Goal: Navigation & Orientation: Understand site structure

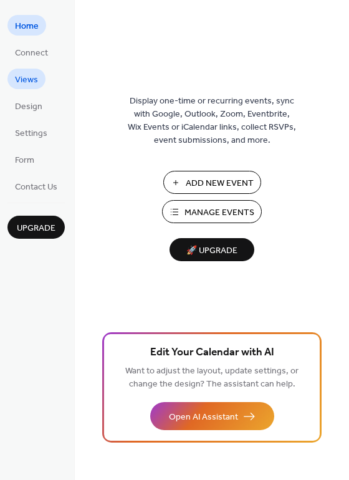
click at [37, 74] on span "Views" at bounding box center [26, 80] width 23 height 13
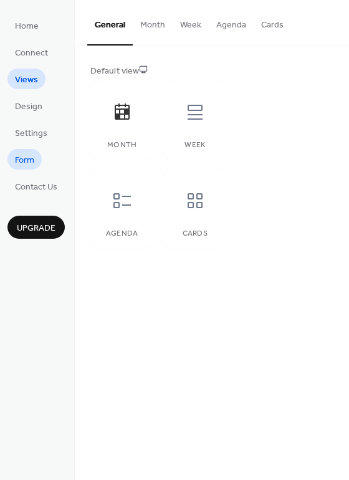
click at [34, 155] on link "Form" at bounding box center [24, 159] width 34 height 21
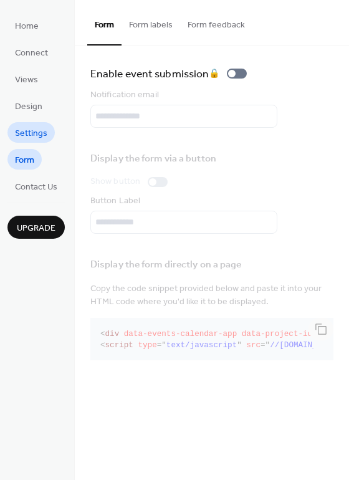
click at [38, 136] on span "Settings" at bounding box center [31, 133] width 32 height 13
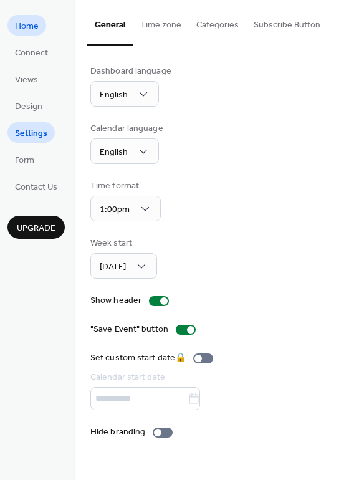
click at [31, 24] on span "Home" at bounding box center [27, 26] width 24 height 13
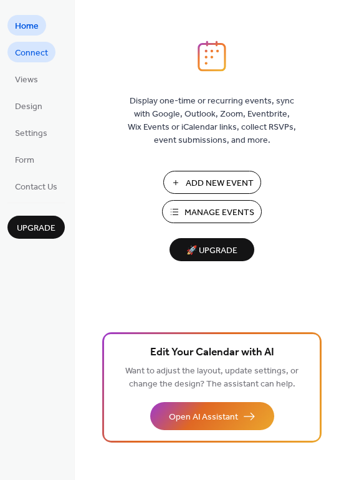
click at [46, 53] on span "Connect" at bounding box center [31, 53] width 33 height 13
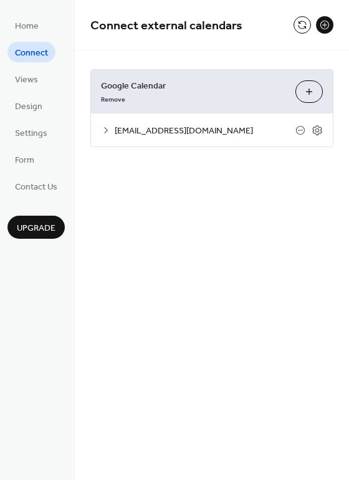
click at [306, 18] on button at bounding box center [302, 24] width 17 height 17
click at [297, 26] on button at bounding box center [302, 24] width 17 height 17
